Goal: Task Accomplishment & Management: Manage account settings

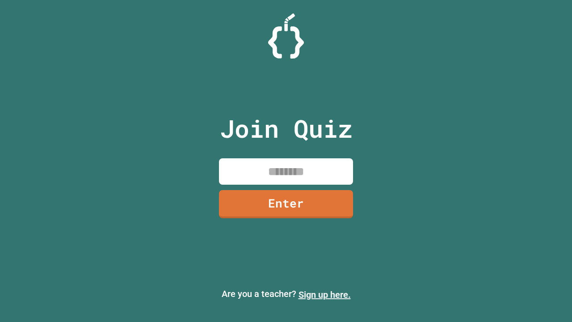
click at [324, 294] on link "Sign up here." at bounding box center [324, 294] width 52 height 11
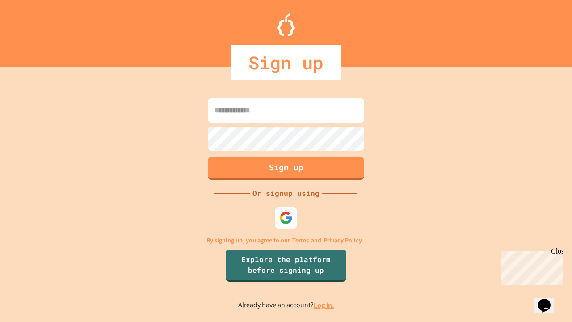
click at [324, 305] on link "Log in." at bounding box center [324, 304] width 21 height 9
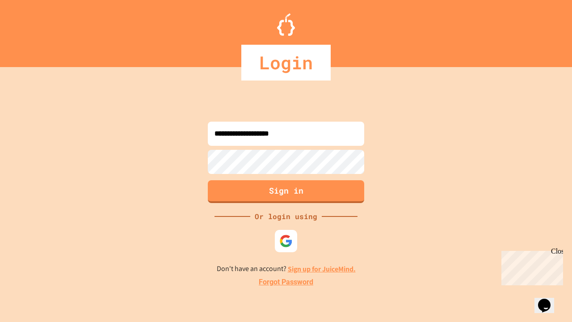
type input "**********"
